Goal: Browse casually: Explore the website without a specific task or goal

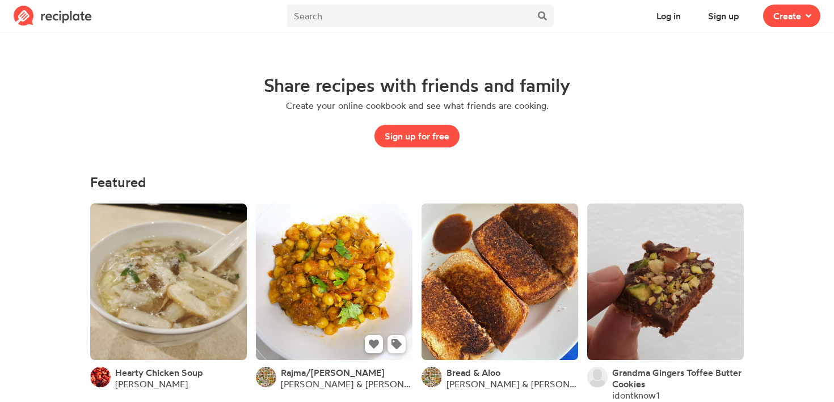
click at [344, 267] on link at bounding box center [334, 282] width 157 height 157
click at [28, 17] on img at bounding box center [53, 16] width 78 height 20
click at [784, 19] on span "Create" at bounding box center [788, 16] width 28 height 14
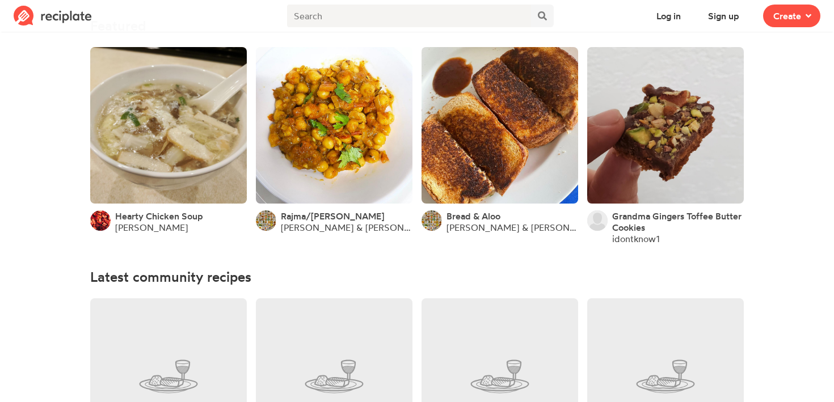
scroll to position [170, 0]
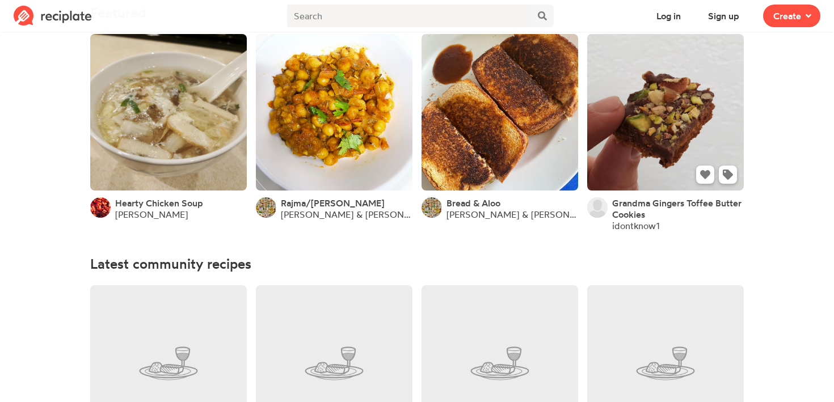
click at [687, 103] on link at bounding box center [665, 112] width 157 height 157
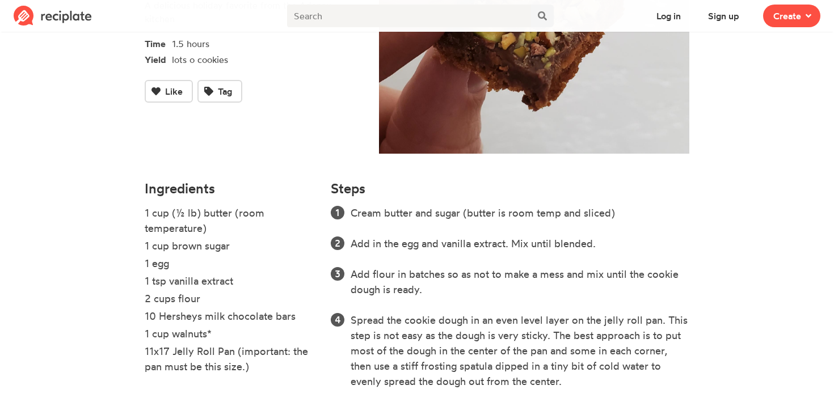
scroll to position [204, 0]
